Goal: Check status: Check status

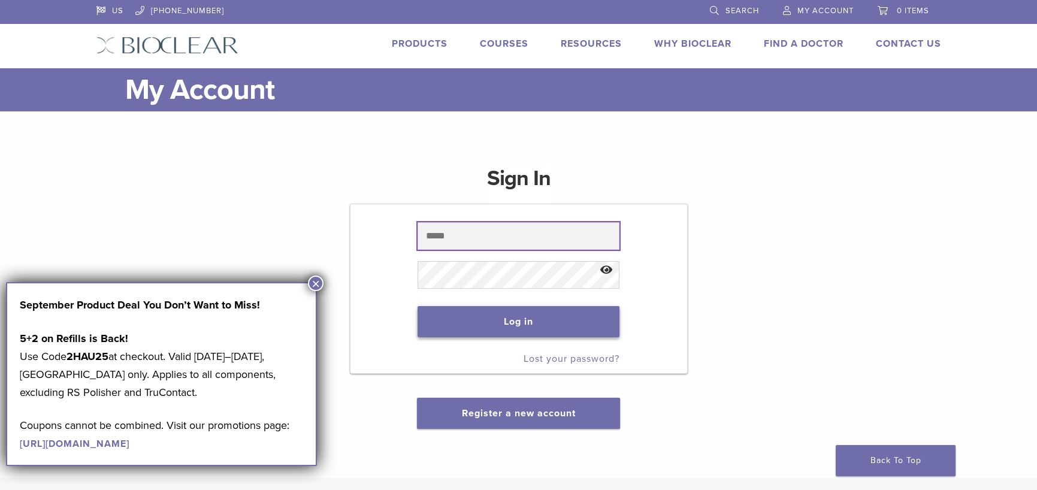
type input "**********"
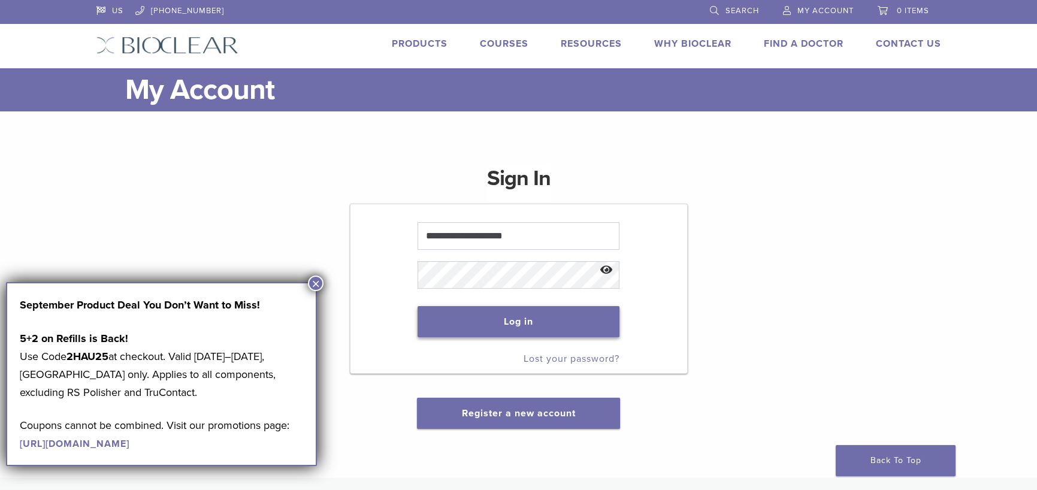
click at [515, 315] on button "Log in" at bounding box center [518, 321] width 202 height 31
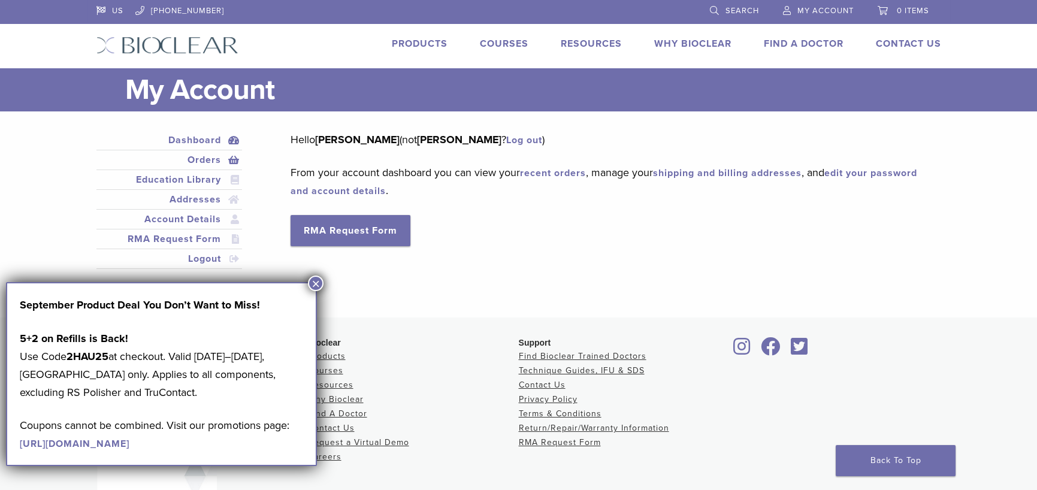
click at [205, 162] on link "Orders" at bounding box center [169, 160] width 141 height 14
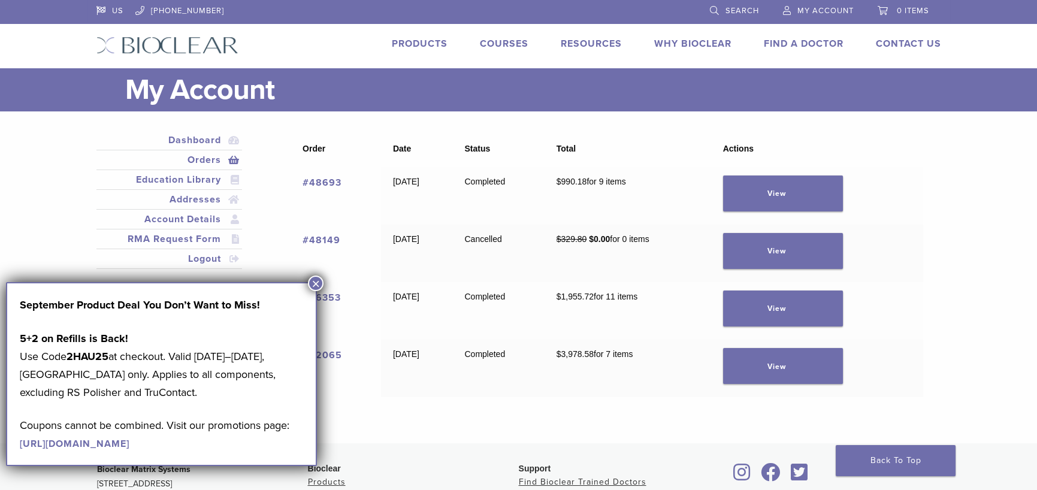
click at [988, 267] on main "My Account Close Dashboard Orders [GEOGRAPHIC_DATA] Addresses Account Details R…" at bounding box center [518, 255] width 1037 height 375
drag, startPoint x: 311, startPoint y: 278, endPoint x: 503, endPoint y: 316, distance: 195.3
click at [313, 279] on button "×" at bounding box center [316, 283] width 16 height 16
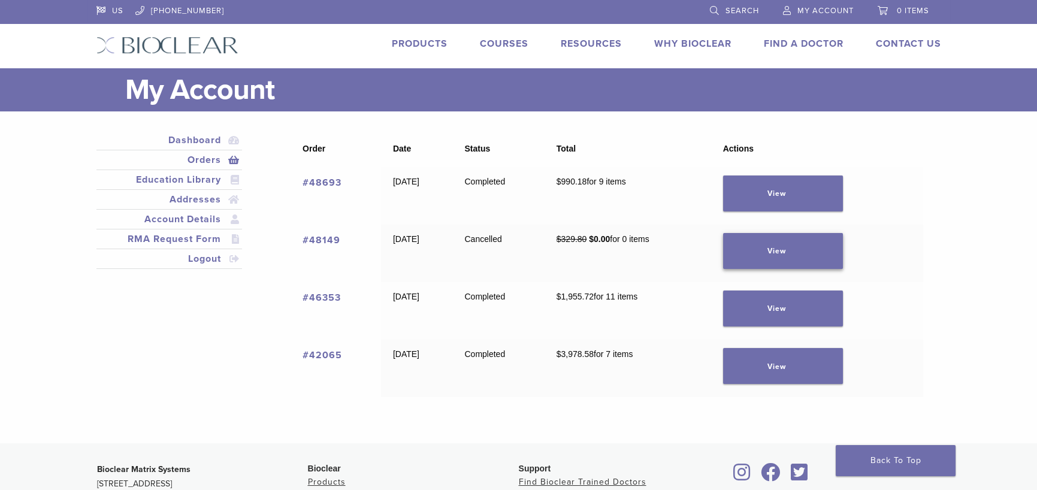
click at [797, 255] on link "View" at bounding box center [783, 251] width 120 height 36
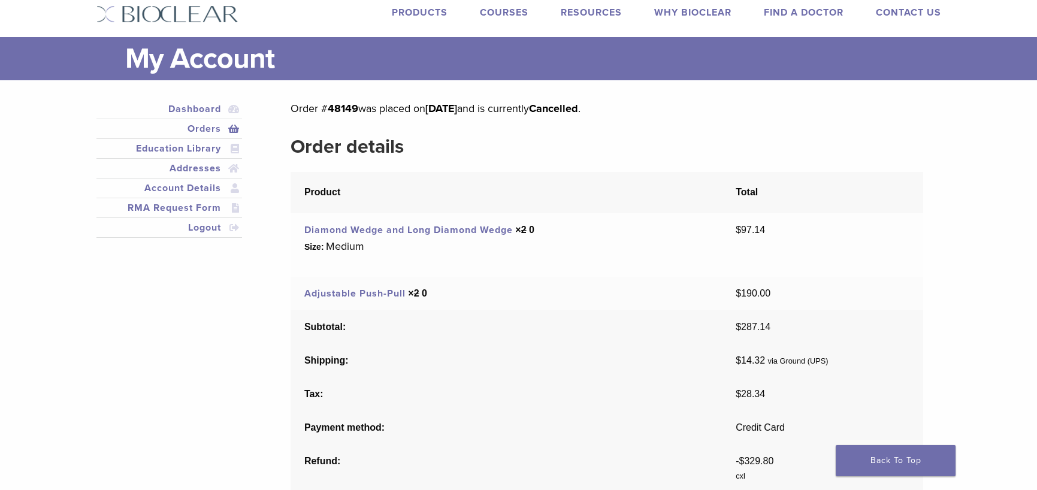
scroll to position [60, 0]
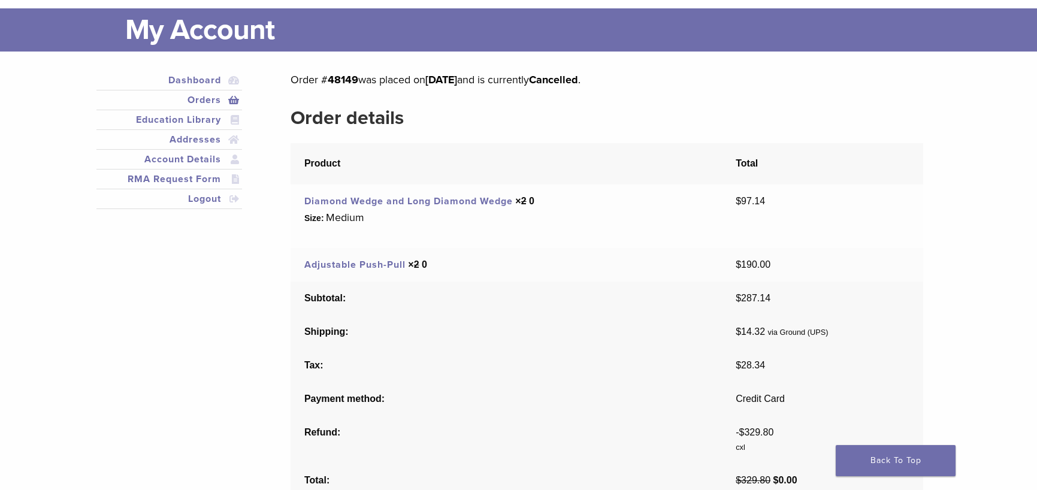
click at [210, 103] on link "Orders" at bounding box center [169, 100] width 141 height 14
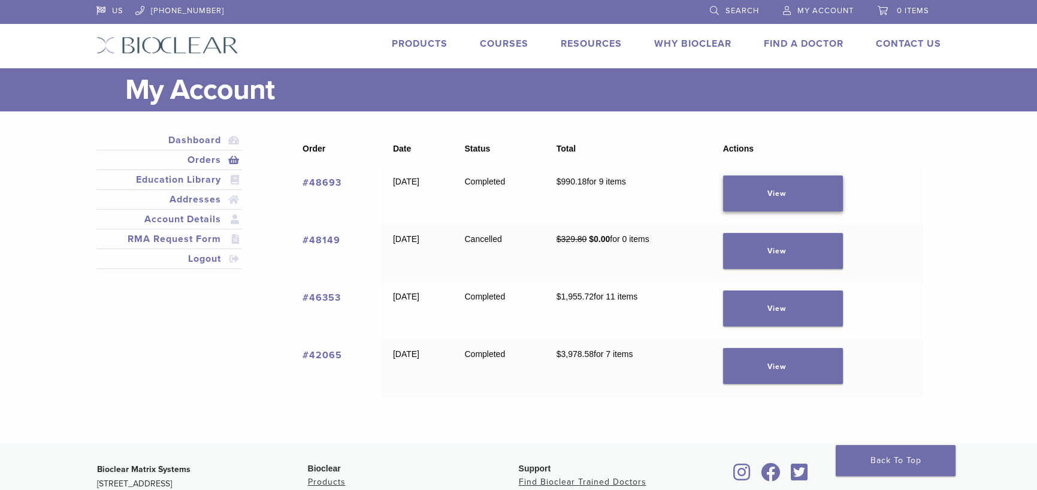
click at [803, 199] on link "View" at bounding box center [783, 193] width 120 height 36
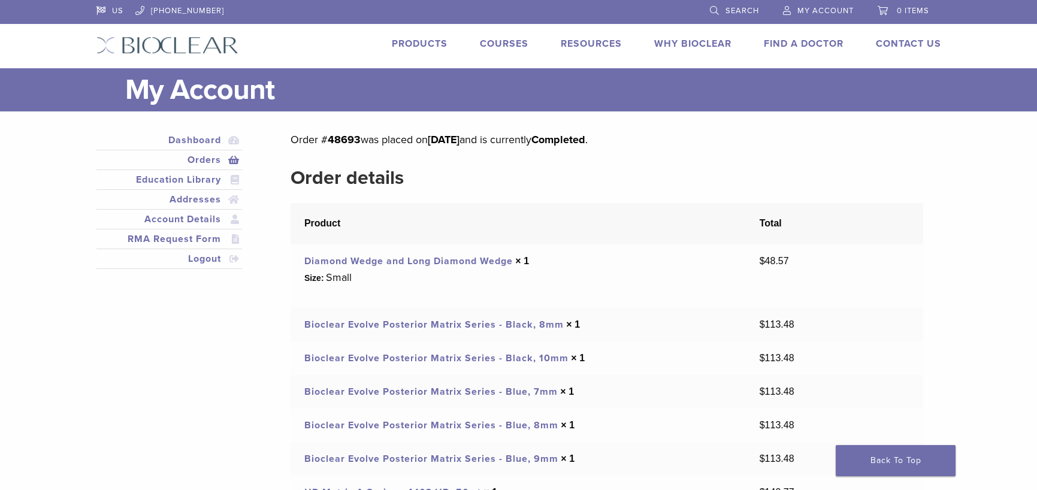
click at [228, 158] on link "Orders" at bounding box center [169, 160] width 141 height 14
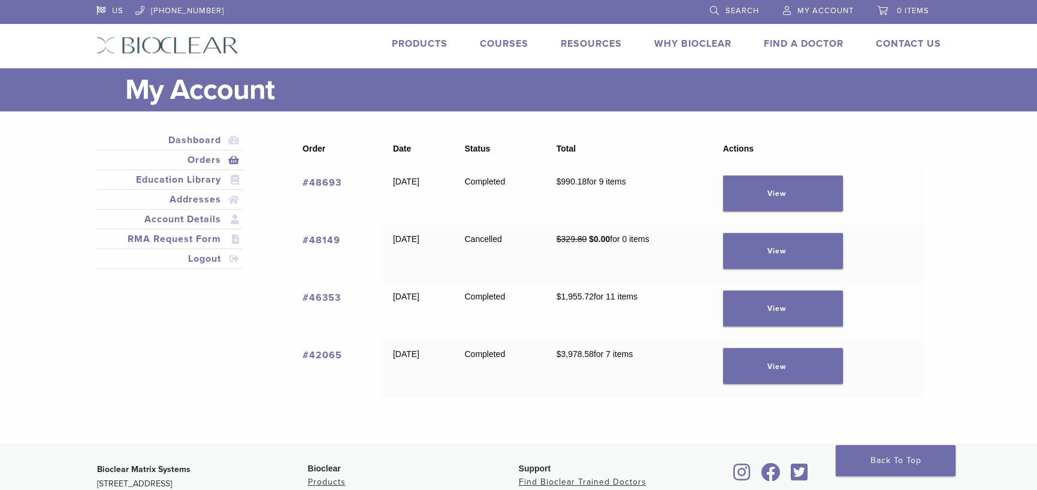
click at [319, 240] on link "#48149" at bounding box center [321, 240] width 38 height 12
